Goal: Task Accomplishment & Management: Manage account settings

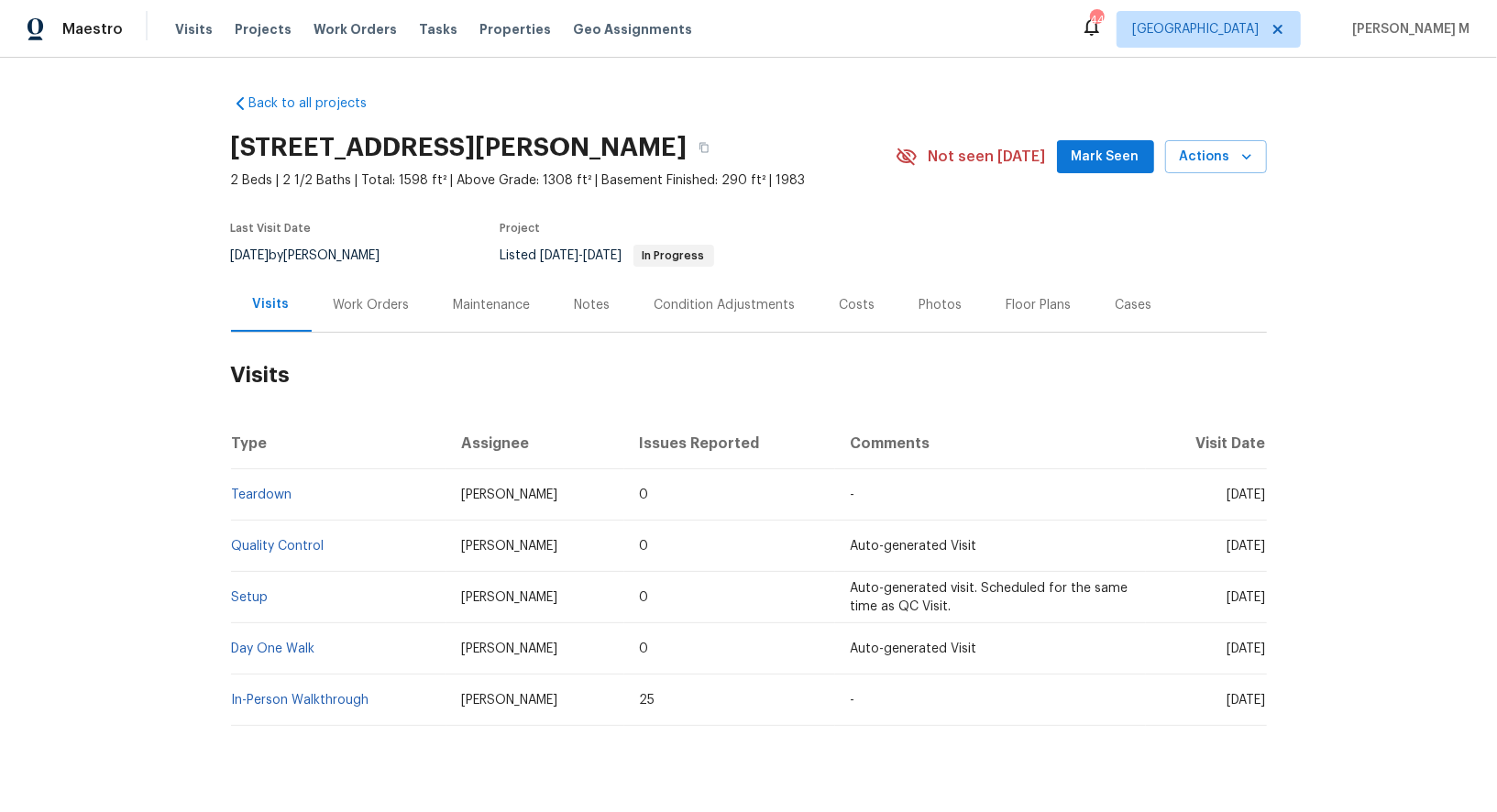
click at [382, 311] on div "Work Orders" at bounding box center [371, 304] width 120 height 54
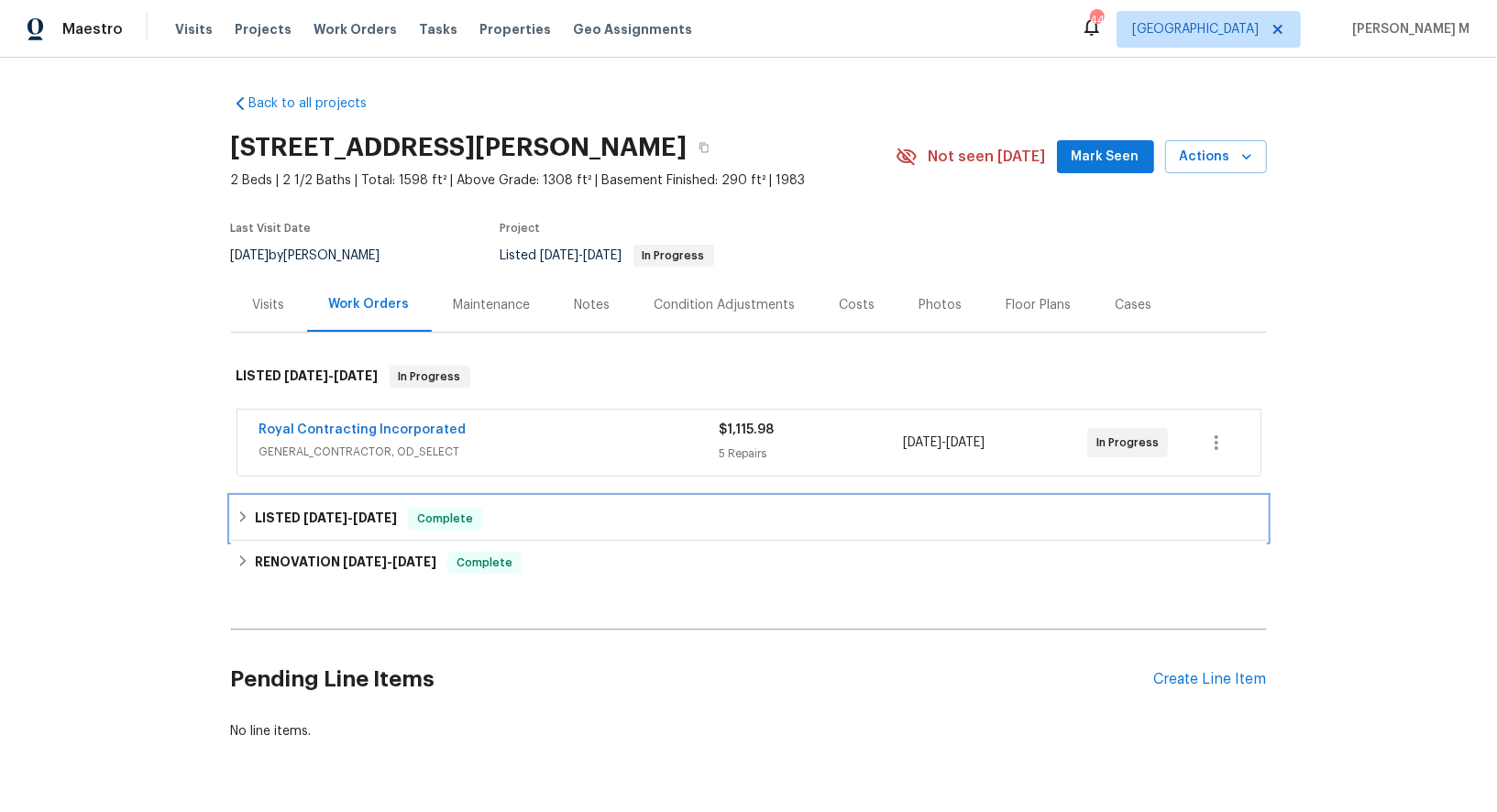
click at [326, 512] on span "[DATE]" at bounding box center [325, 518] width 44 height 13
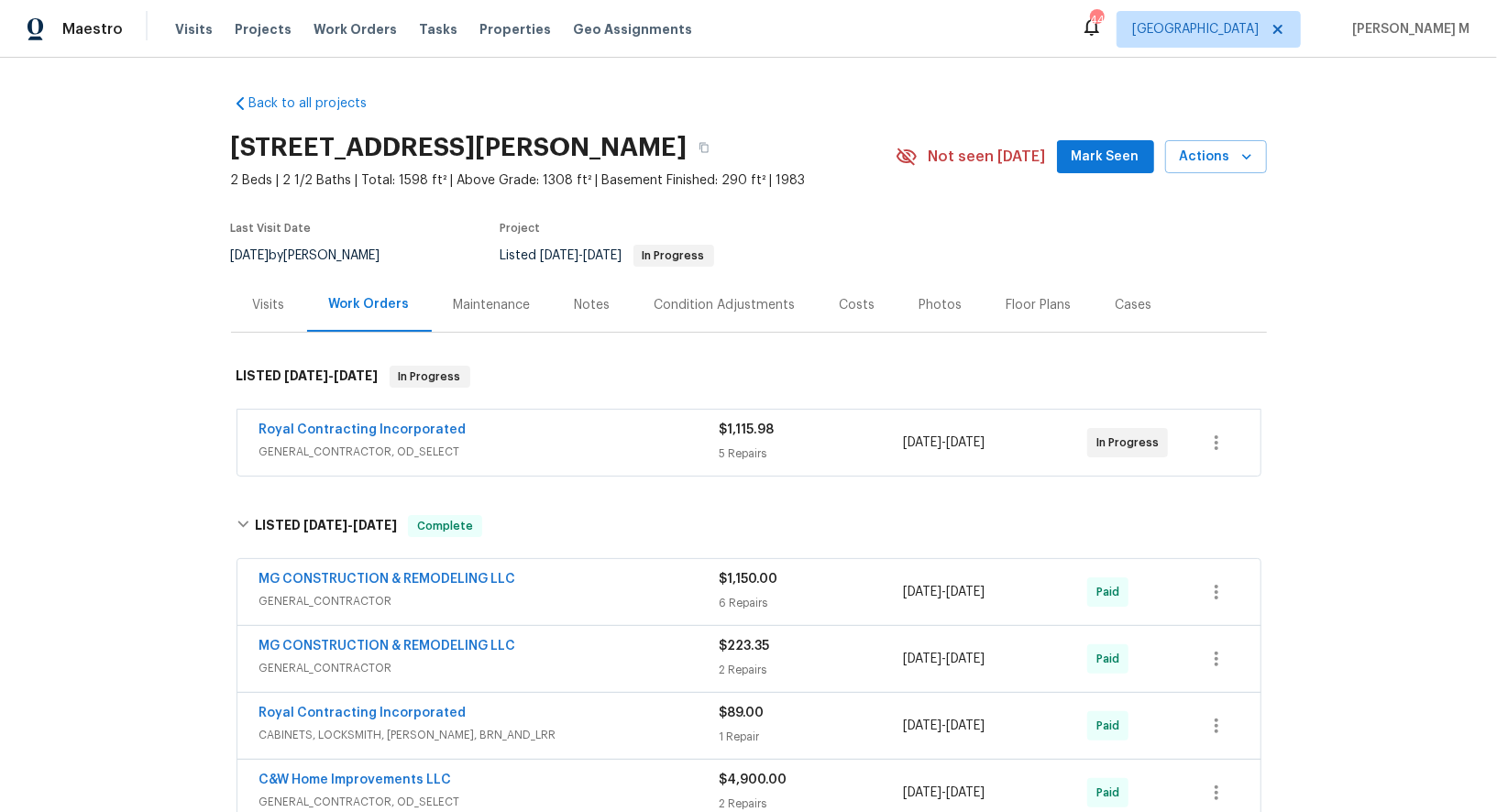
click at [314, 593] on span "GENERAL_CONTRACTOR" at bounding box center [489, 601] width 461 height 18
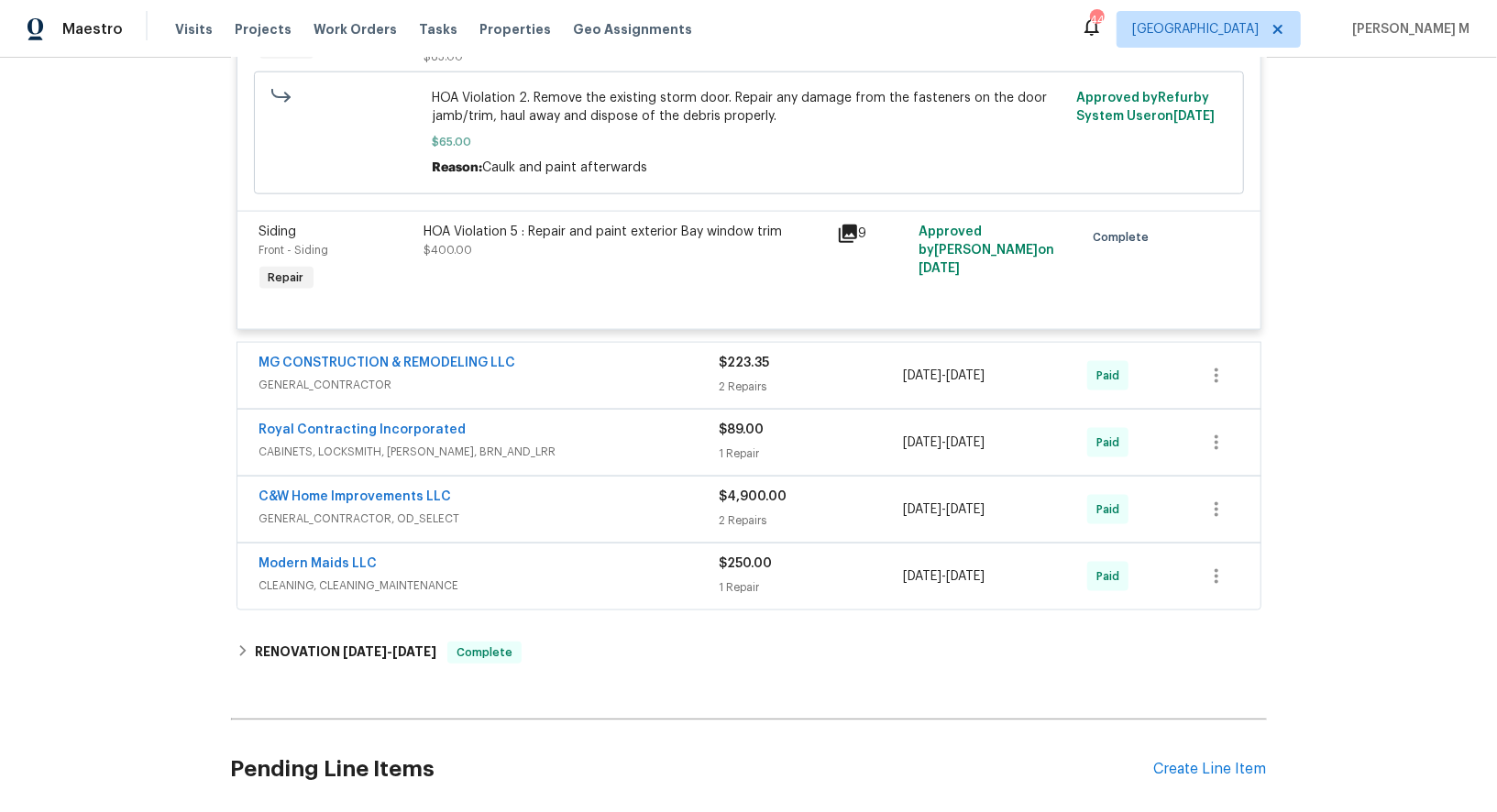
scroll to position [1471, 0]
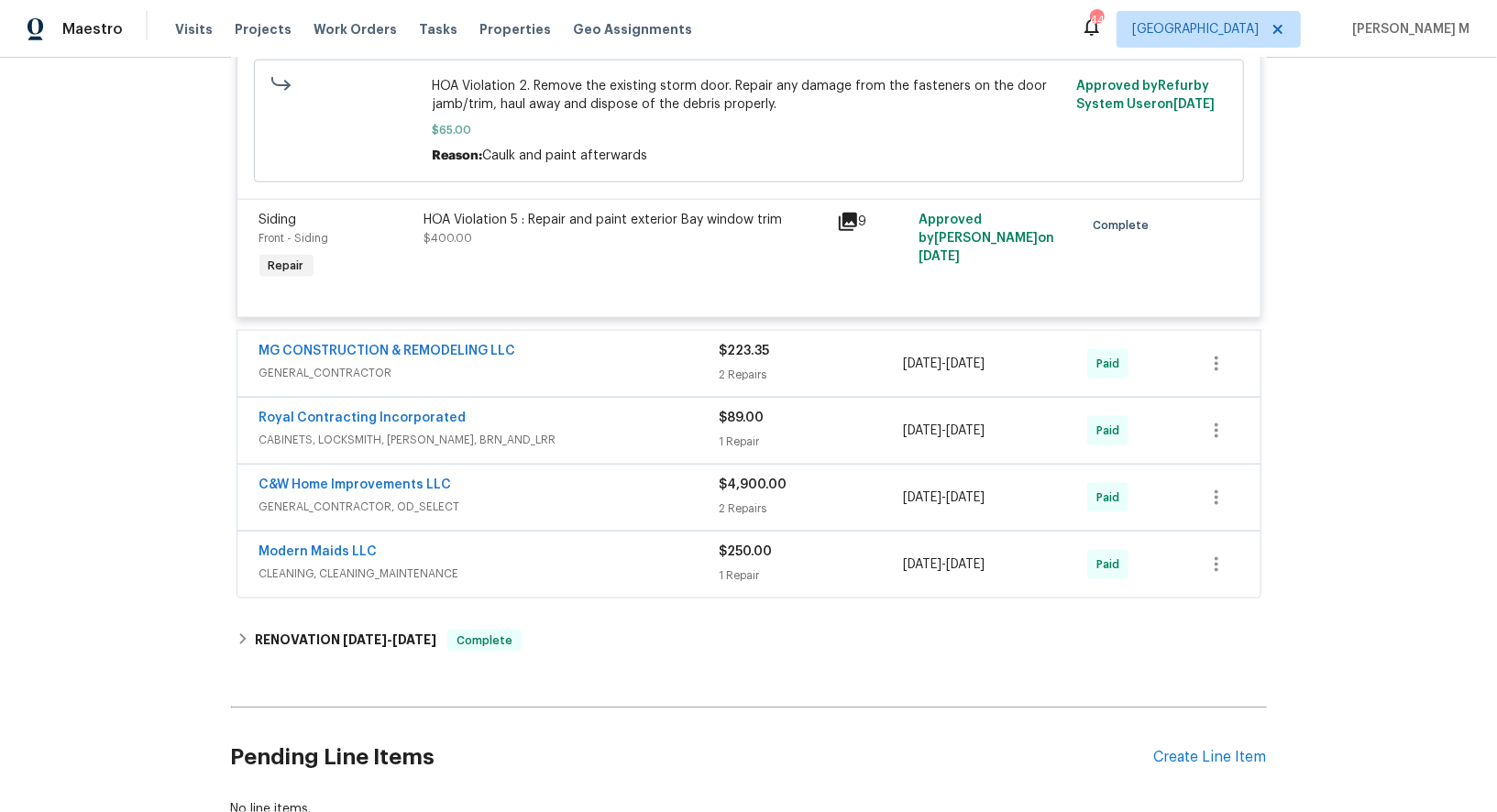
click at [447, 364] on span "GENERAL_CONTRACTOR" at bounding box center [489, 372] width 461 height 18
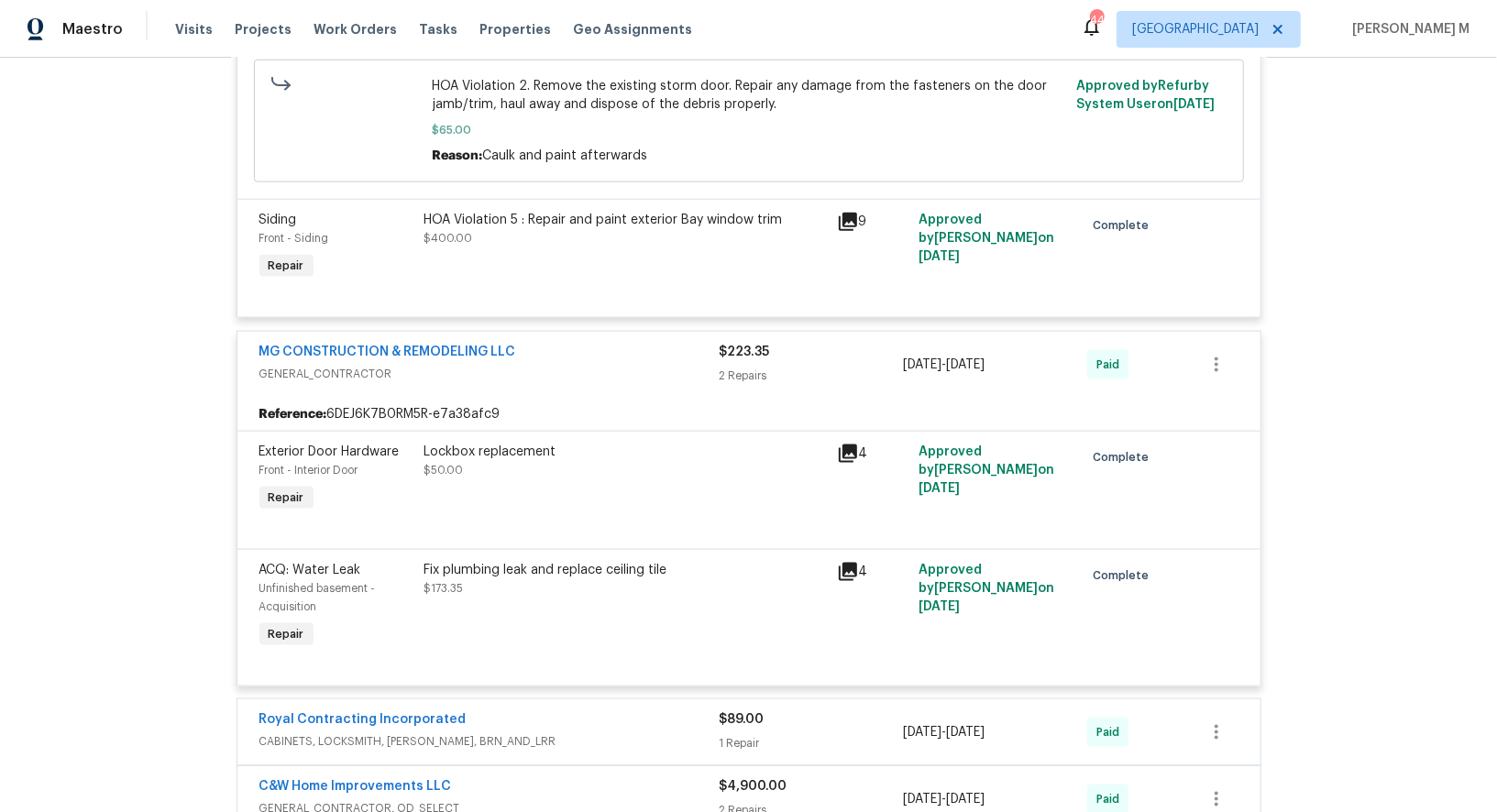
scroll to position [1764, 0]
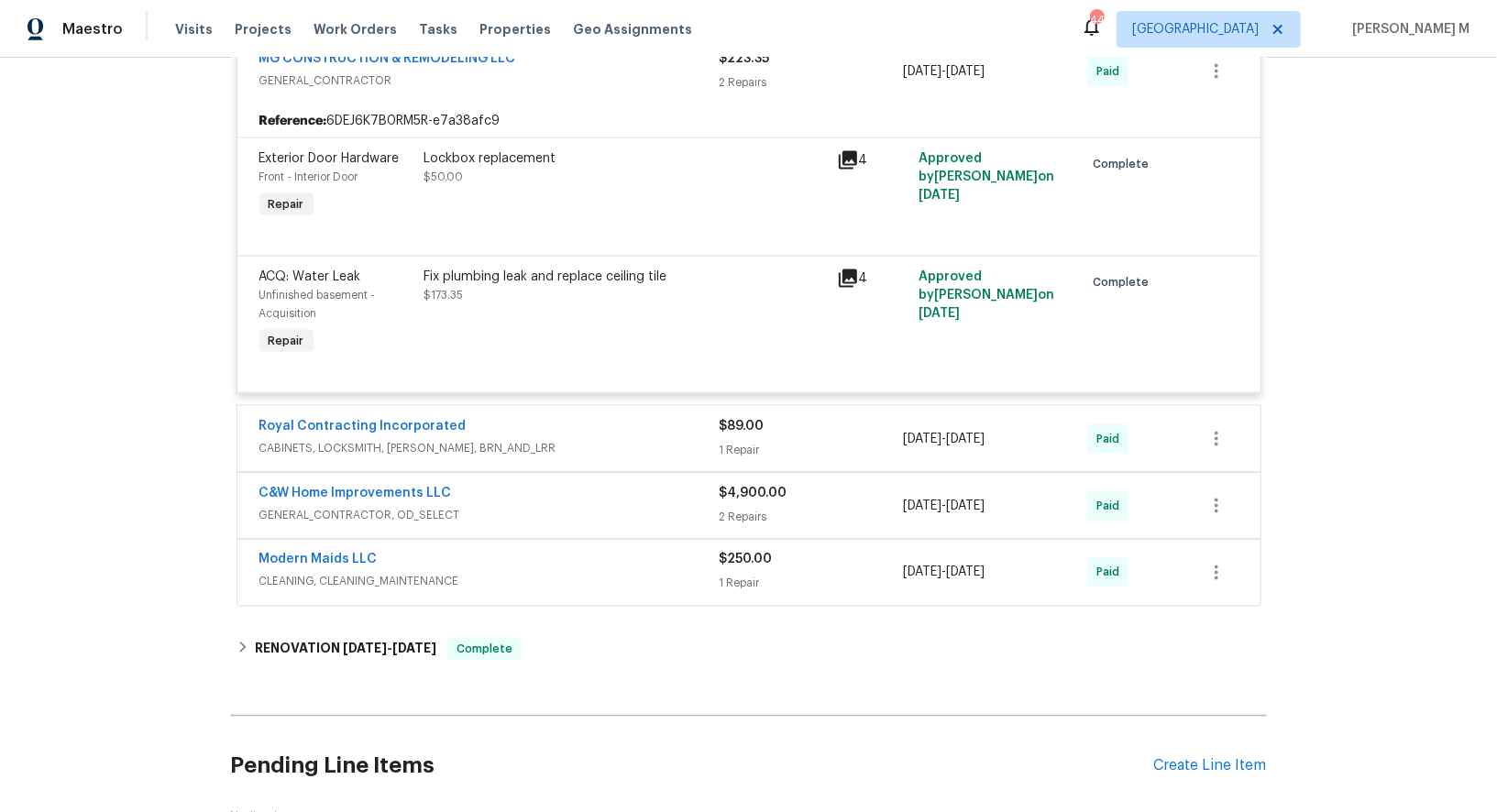
click at [368, 439] on span "CABINETS, LOCKSMITH, [PERSON_NAME], BRN_AND_LRR" at bounding box center [489, 447] width 461 height 18
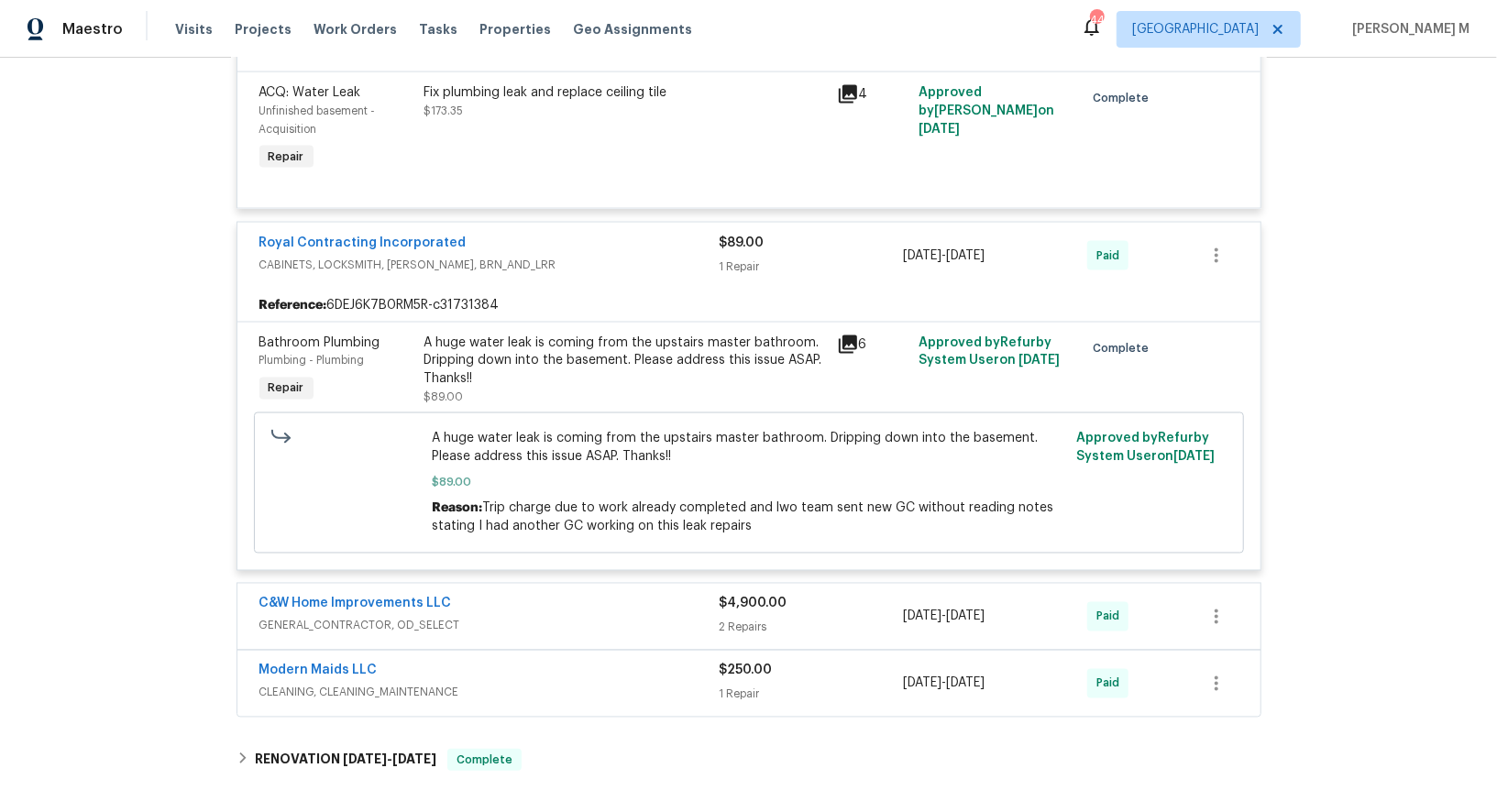
scroll to position [1915, 0]
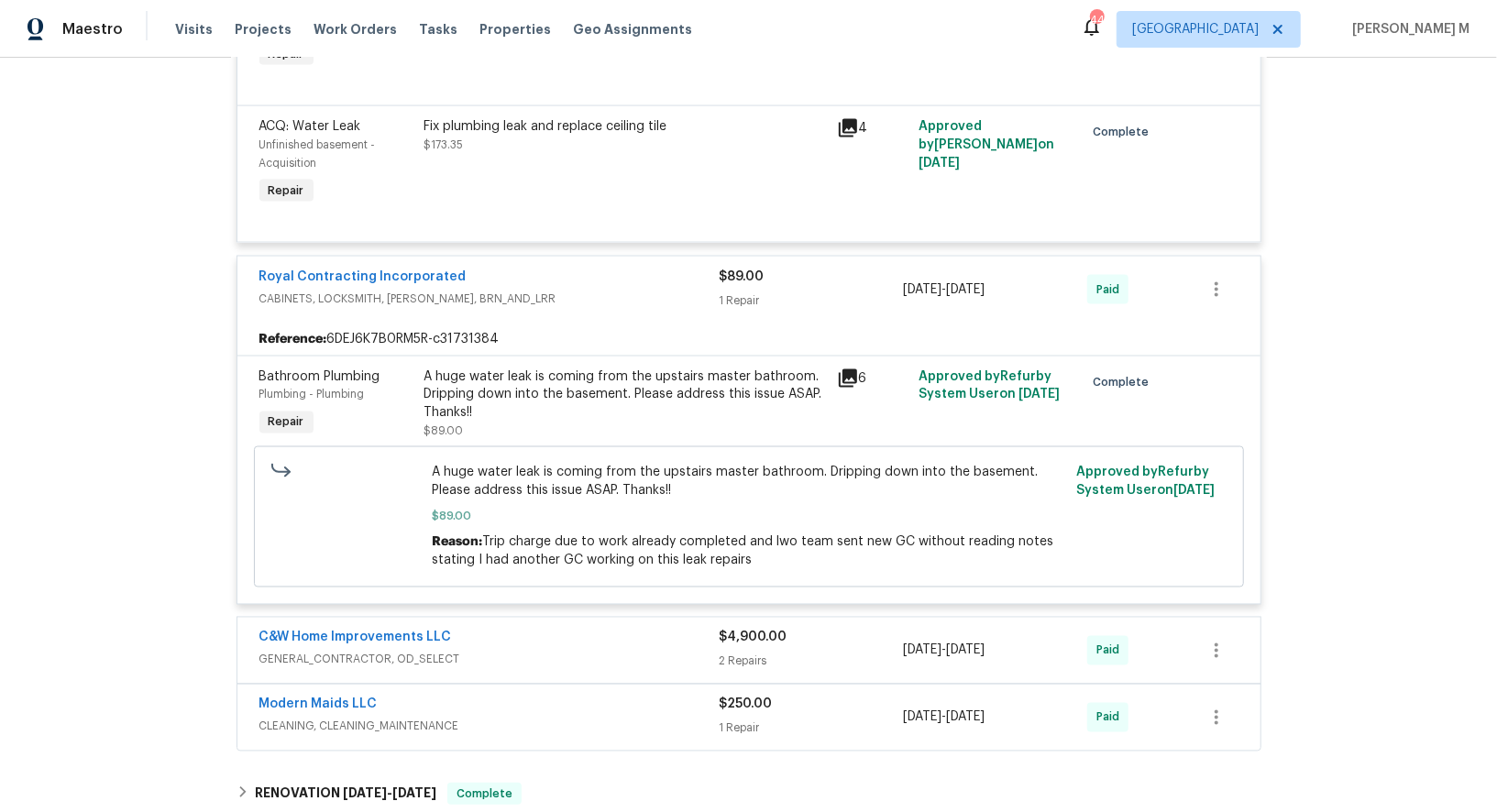
click at [505, 362] on div "A huge water leak is coming from the upstairs master bathroom. Dripping down in…" at bounding box center [626, 404] width 413 height 85
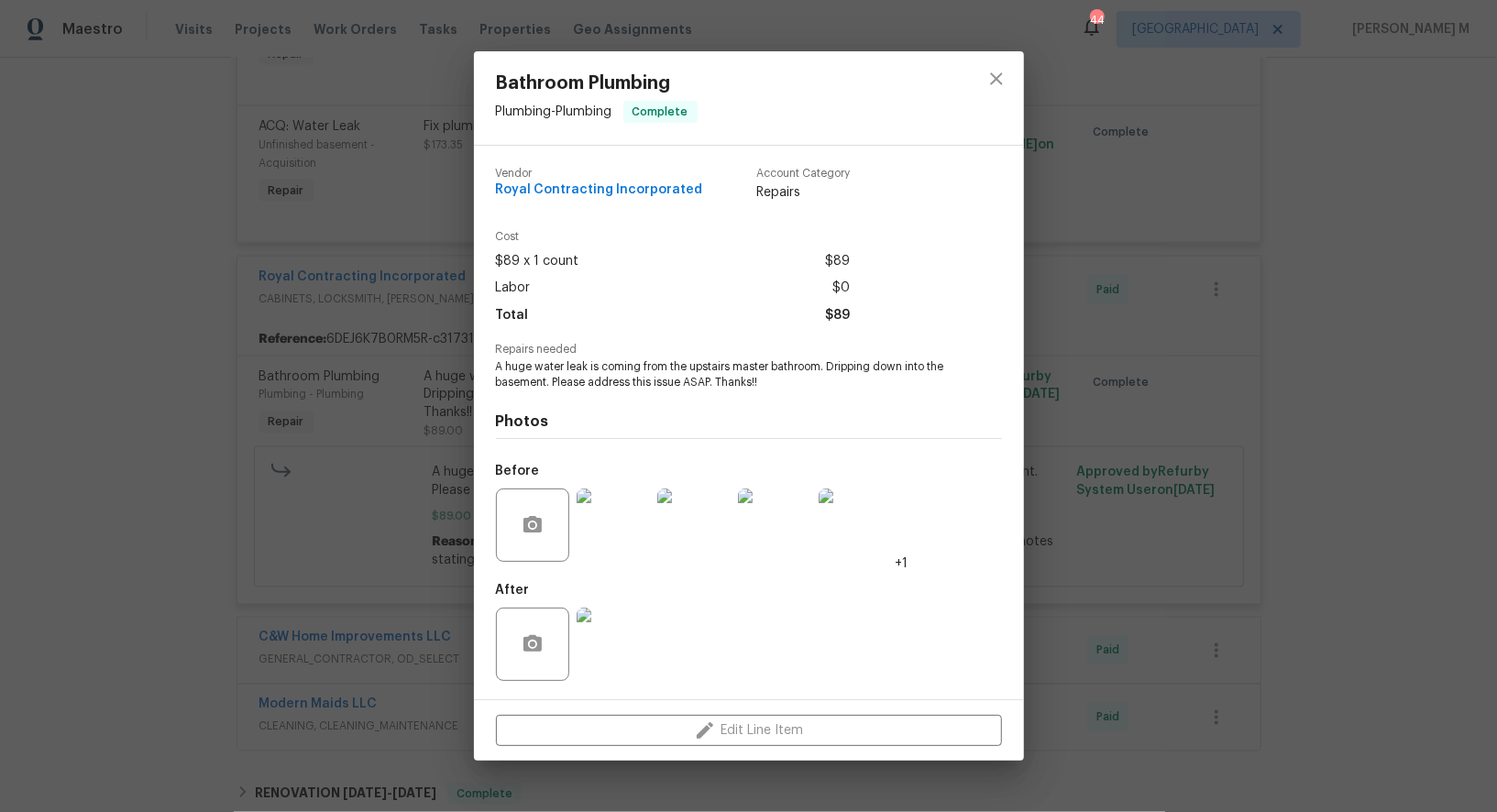
click at [571, 370] on span "A huge water leak is coming from the upstairs master bathroom. Dripping down in…" at bounding box center [724, 374] width 456 height 31
copy span "A huge water leak is coming from the upstairs master bathroom. Dripping down in…"
